Goal: Book appointment/travel/reservation

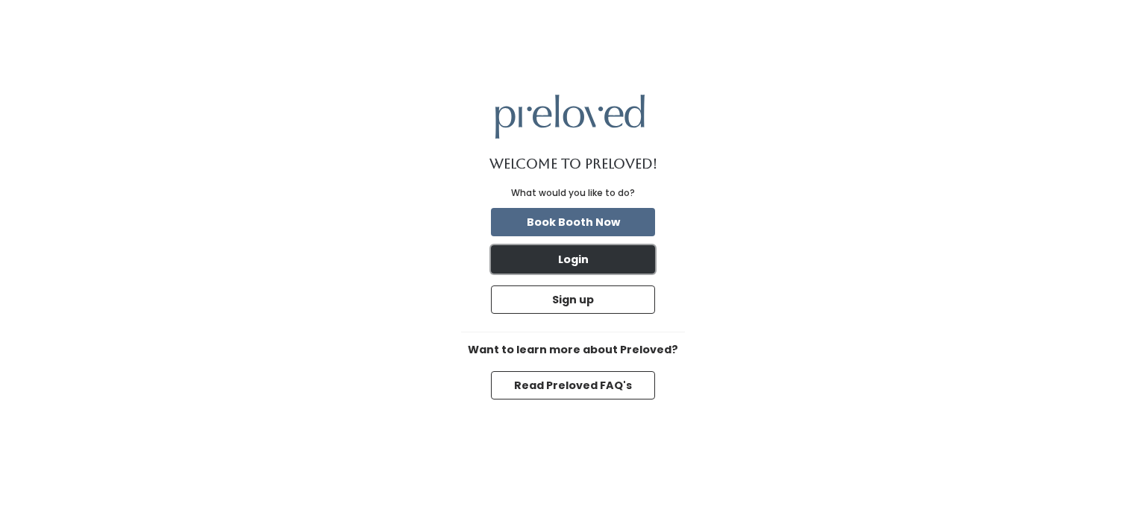
click at [567, 264] on button "Login" at bounding box center [573, 259] width 164 height 28
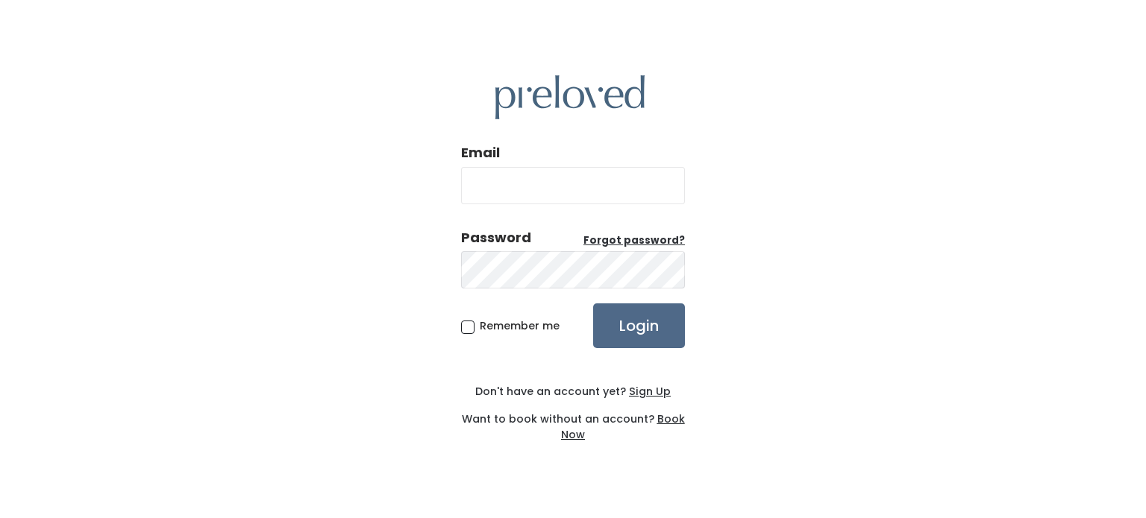
click at [537, 194] on input "Email" at bounding box center [573, 185] width 224 height 37
type input "[EMAIL_ADDRESS][DOMAIN_NAME]"
click at [593, 304] on input "Login" at bounding box center [639, 326] width 92 height 45
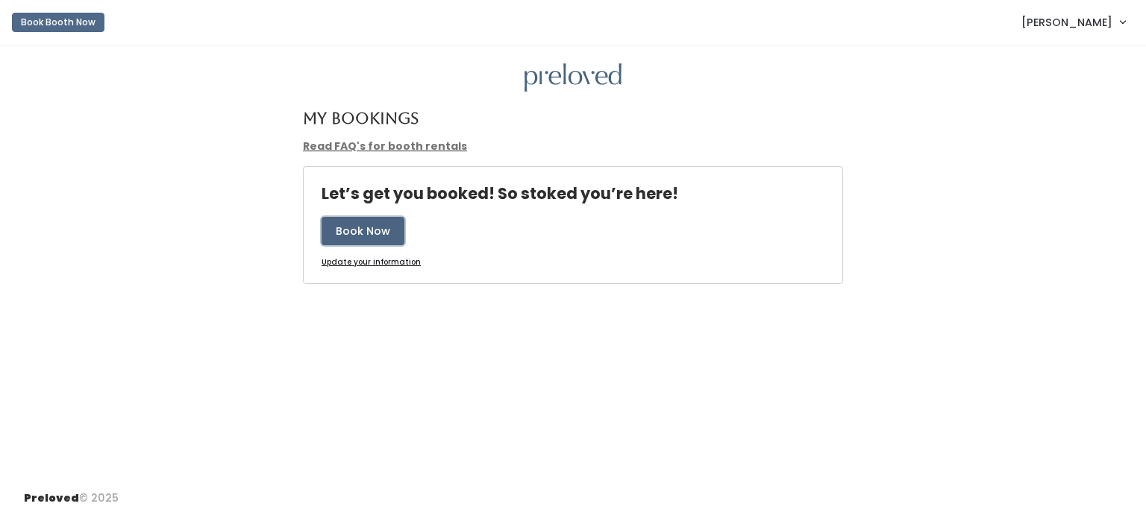
click at [357, 230] on button "Book Now" at bounding box center [363, 231] width 83 height 28
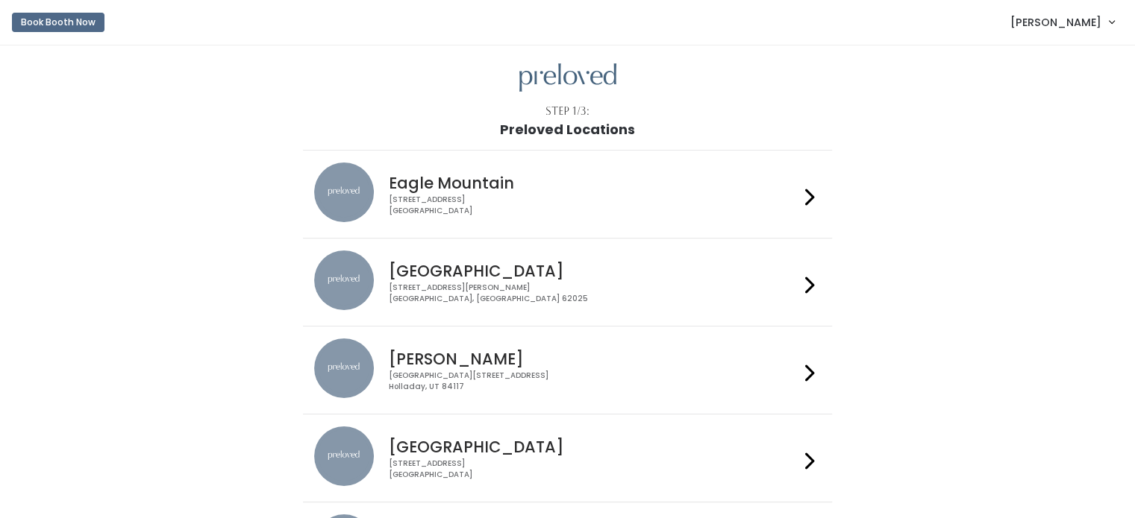
click at [489, 283] on div "1500 Troy Road, Unit A‑B Edwardsville, IL 62025" at bounding box center [594, 294] width 410 height 22
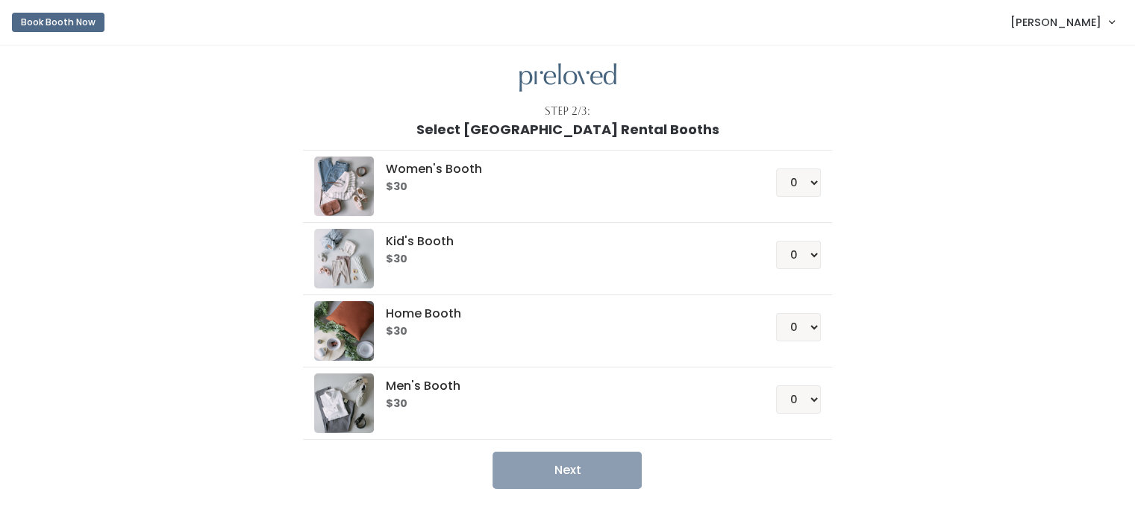
click at [419, 239] on h5 "Kid's Booth" at bounding box center [563, 241] width 354 height 13
click at [798, 254] on select "0 1 2 3 4" at bounding box center [798, 255] width 45 height 28
click at [776, 241] on select "0 1 2 3 4" at bounding box center [798, 255] width 45 height 28
click at [564, 471] on button "Next" at bounding box center [566, 470] width 149 height 37
click at [815, 254] on select "0 1 2 3 4" at bounding box center [798, 255] width 45 height 28
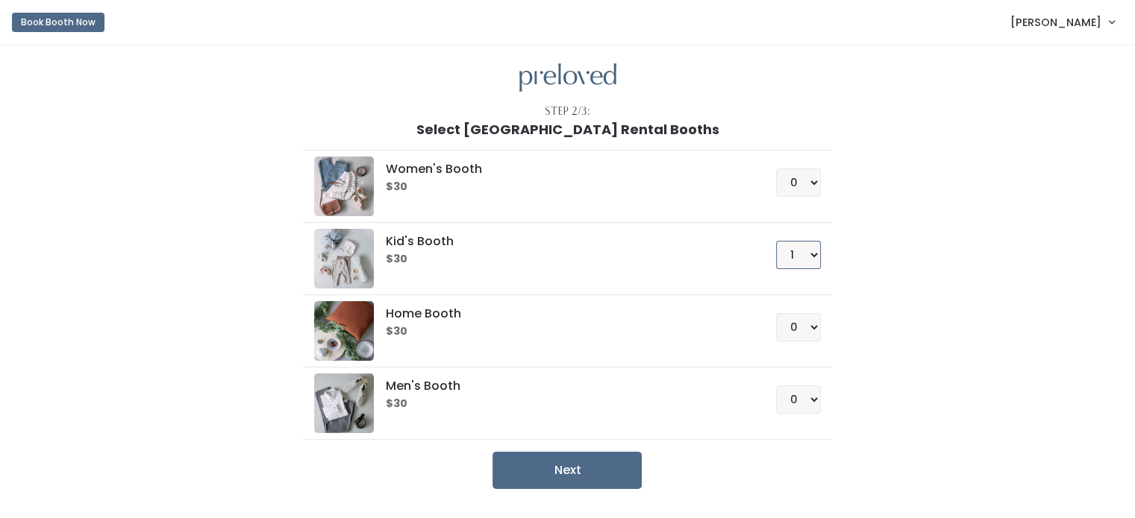
select select "0"
click at [776, 241] on select "0 1 2 3 4" at bounding box center [798, 255] width 45 height 28
click at [630, 216] on li "Women's Booth $30 0 1 2 3 4" at bounding box center [567, 186] width 529 height 73
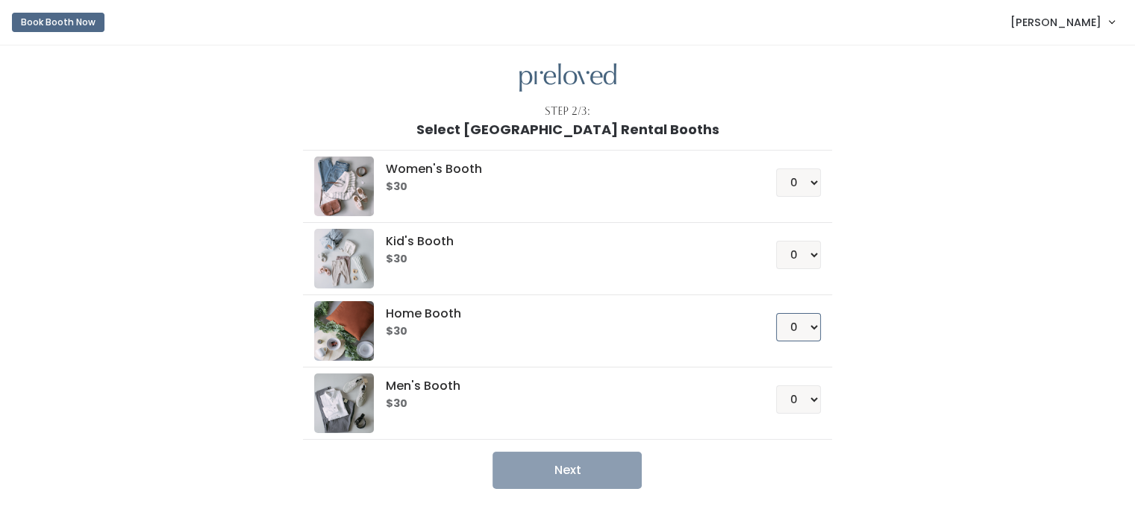
click at [809, 319] on select "0 1 2 3 4" at bounding box center [798, 327] width 45 height 28
click at [776, 313] on select "0 1 2 3 4" at bounding box center [798, 327] width 45 height 28
click at [578, 464] on button "Next" at bounding box center [566, 470] width 149 height 37
click at [809, 324] on select "0 1 2 3 4" at bounding box center [798, 327] width 45 height 28
select select "0"
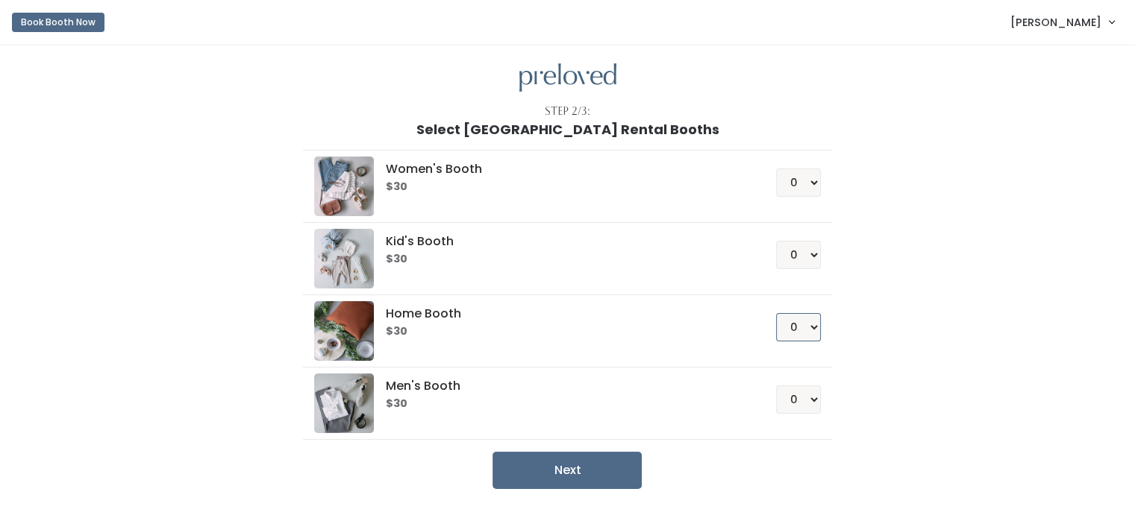
click at [776, 313] on select "0 1 2 3 4" at bounding box center [798, 327] width 45 height 28
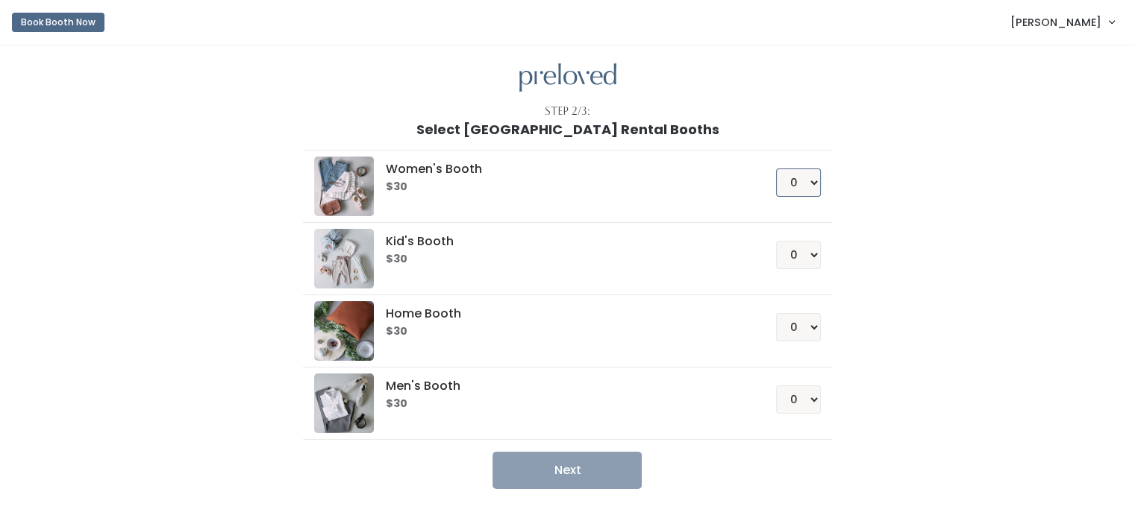
click at [812, 173] on select "0 1 2 3 4" at bounding box center [798, 183] width 45 height 28
select select "1"
click at [776, 169] on select "0 1 2 3 4" at bounding box center [798, 183] width 45 height 28
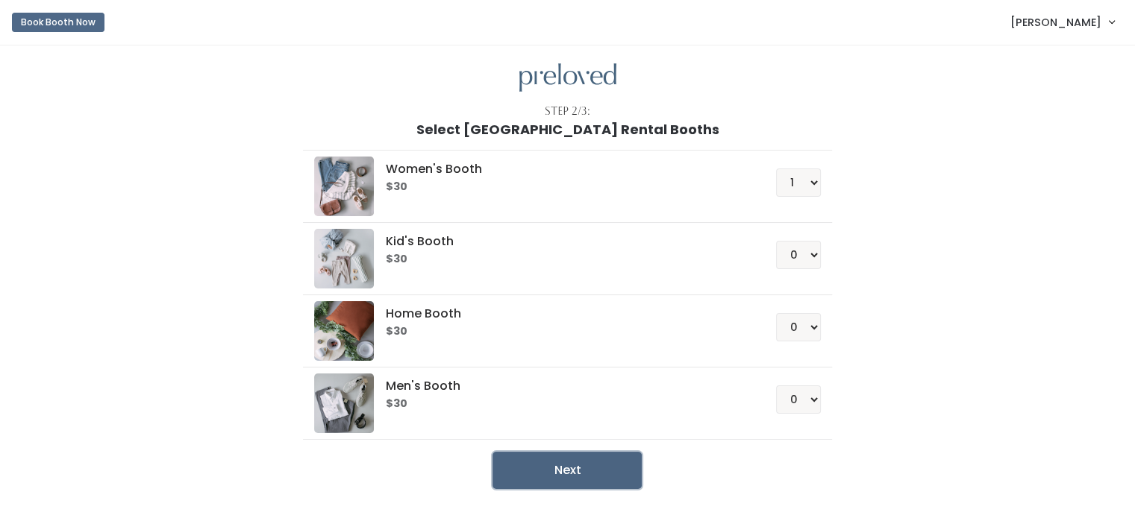
click at [585, 471] on button "Next" at bounding box center [566, 470] width 149 height 37
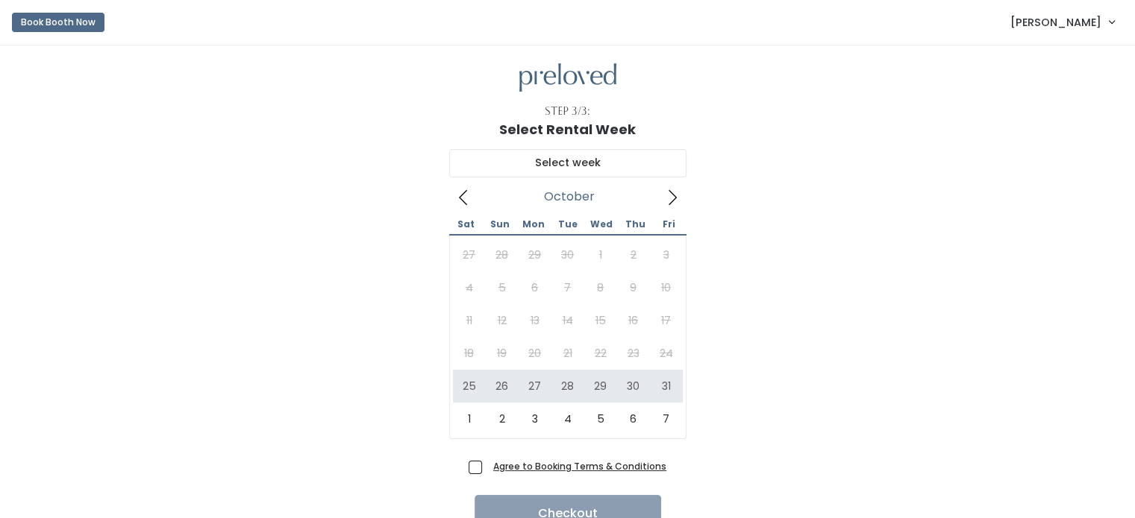
scroll to position [70, 0]
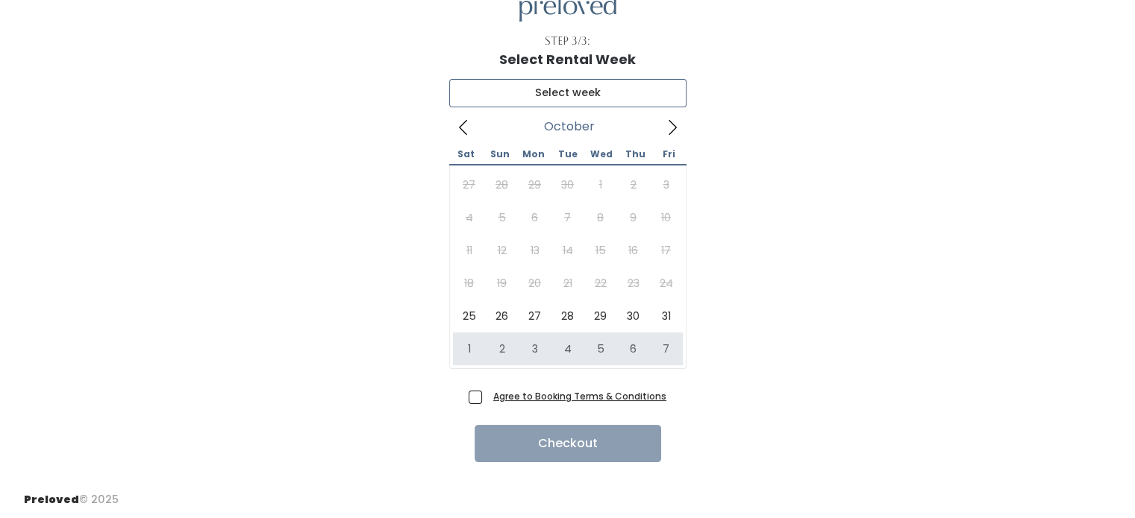
type input "November 1 to November 7"
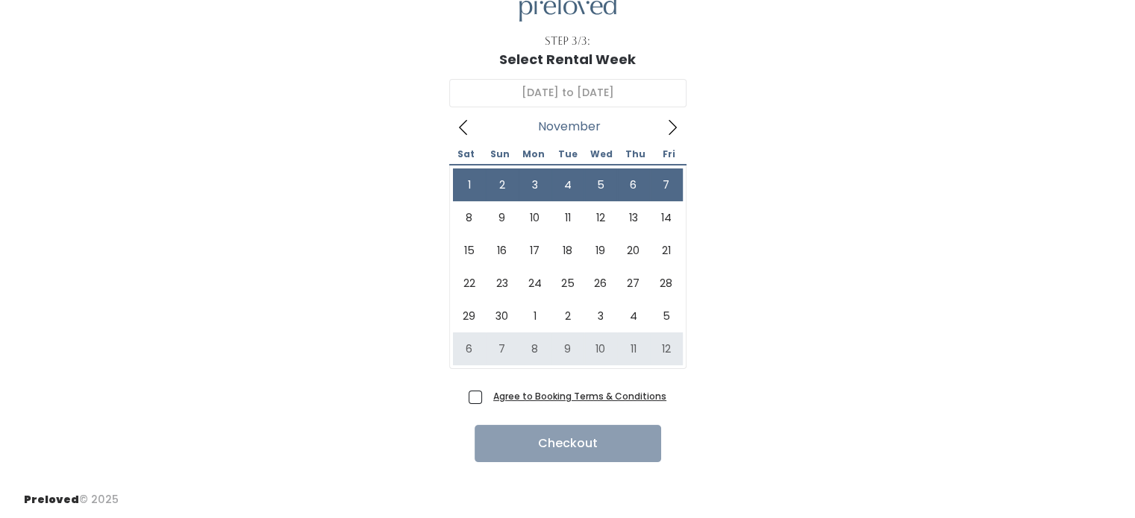
click at [487, 395] on span "Agree to Booking Terms & Conditions" at bounding box center [576, 396] width 179 height 15
click at [487, 395] on input "Agree to Booking Terms & Conditions" at bounding box center [492, 394] width 10 height 10
checkbox input "true"
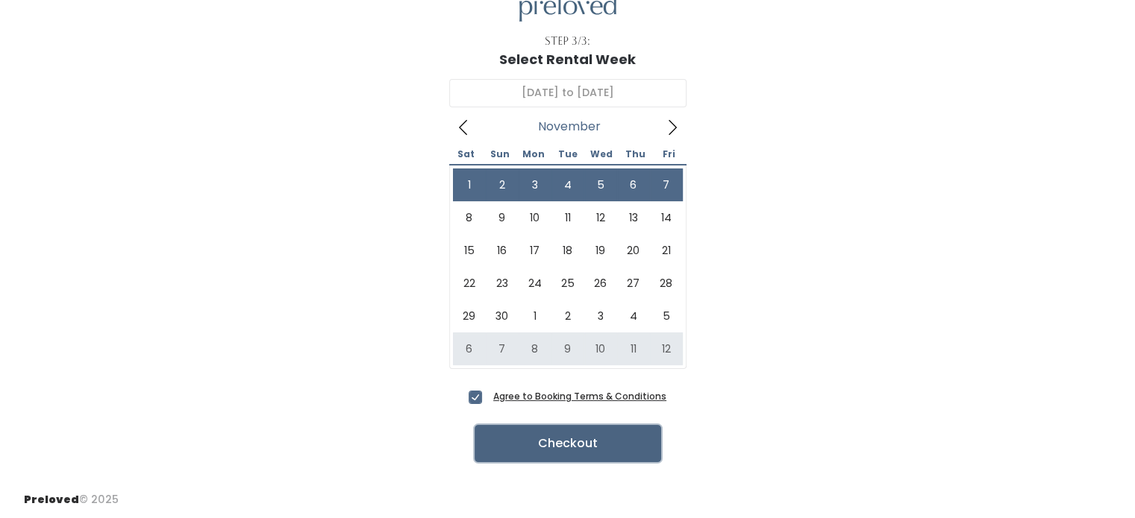
click at [571, 432] on button "Checkout" at bounding box center [567, 443] width 187 height 37
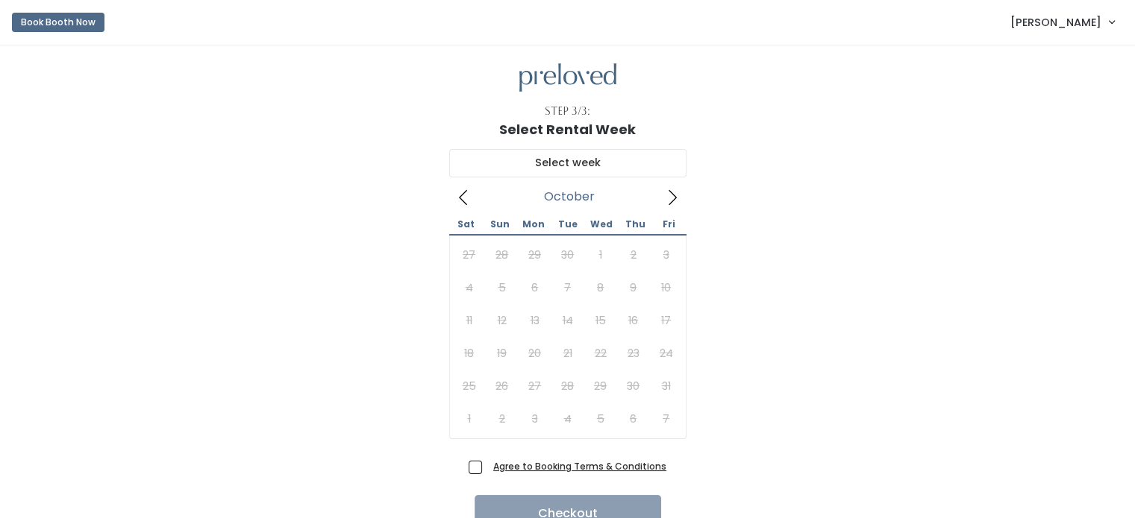
click at [675, 194] on icon at bounding box center [672, 197] width 16 height 16
click at [457, 192] on icon at bounding box center [463, 197] width 16 height 16
click at [668, 190] on icon at bounding box center [672, 197] width 16 height 16
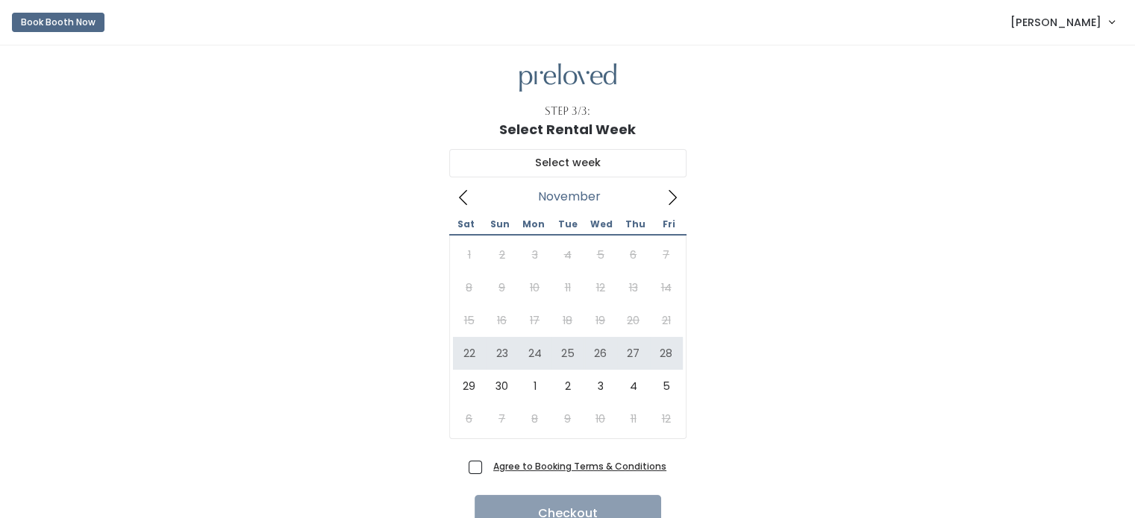
click at [464, 192] on icon at bounding box center [462, 197] width 8 height 15
